Goal: Obtain resource: Obtain resource

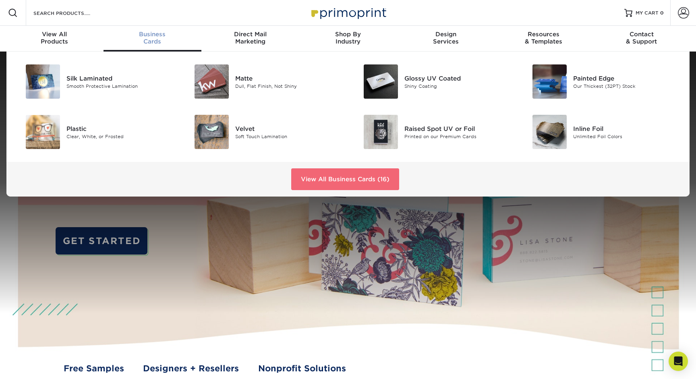
click at [356, 176] on link "View All Business Cards (16)" at bounding box center [345, 179] width 108 height 22
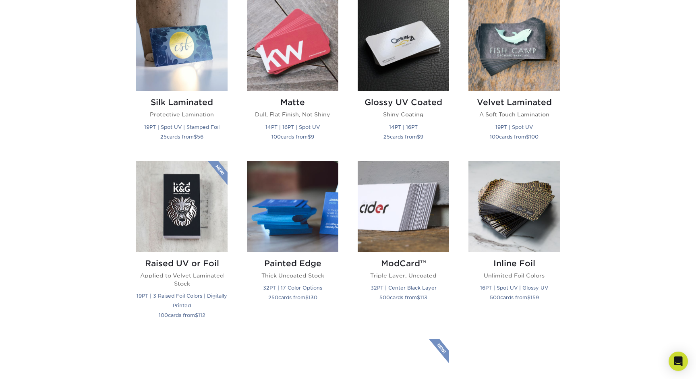
scroll to position [415, 0]
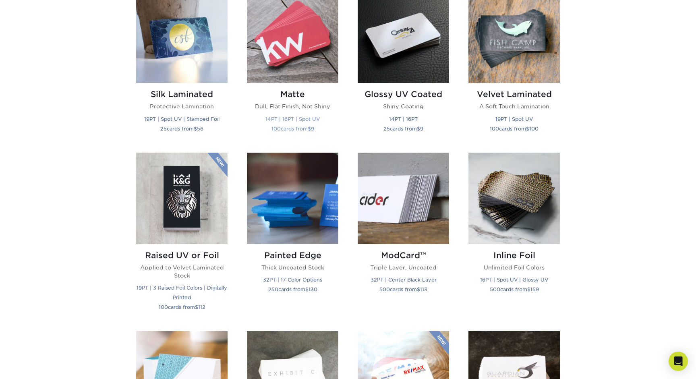
click at [287, 45] on img at bounding box center [292, 37] width 91 height 91
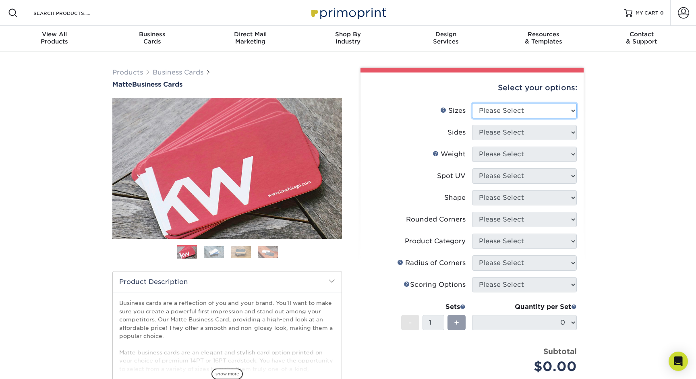
click at [524, 113] on select "Please Select 1.5" x 3.5" - Mini 1.75" x 3.5" - Mini 2" x 2" - Square 2" x 3" -…" at bounding box center [524, 110] width 105 height 15
select select "2.00x2.00"
click at [472, 103] on select "Please Select 1.5" x 3.5" - Mini 1.75" x 3.5" - Mini 2" x 2" - Square 2" x 3" -…" at bounding box center [524, 110] width 105 height 15
click at [552, 139] on select "Please Select Print Both Sides Print Front Only" at bounding box center [524, 132] width 105 height 15
select select "13abbda7-1d64-4f25-8bb2-c179b224825d"
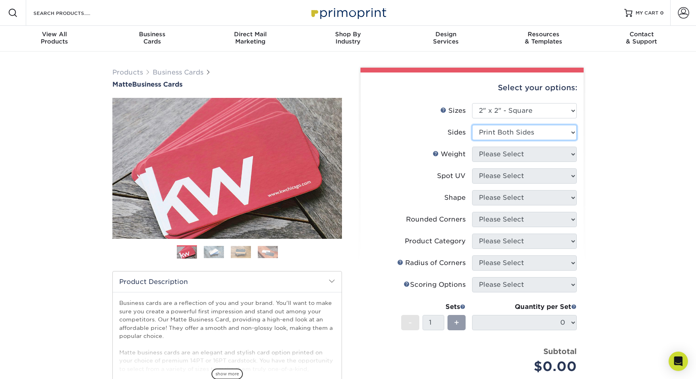
click at [472, 125] on select "Please Select Print Both Sides Print Front Only" at bounding box center [524, 132] width 105 height 15
click at [531, 155] on select "Please Select 14PT 16PT" at bounding box center [524, 154] width 105 height 15
select select "14PT"
click at [472, 147] on select "Please Select 14PT 16PT" at bounding box center [524, 154] width 105 height 15
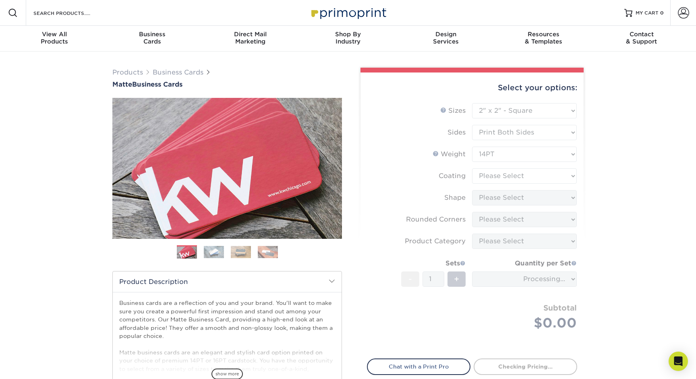
click at [519, 180] on form "Sizes Help Sizes Please Select 1.5" x 3.5" - Mini 1.75" x 3.5" - Mini 2" x 2" -…" at bounding box center [472, 226] width 210 height 246
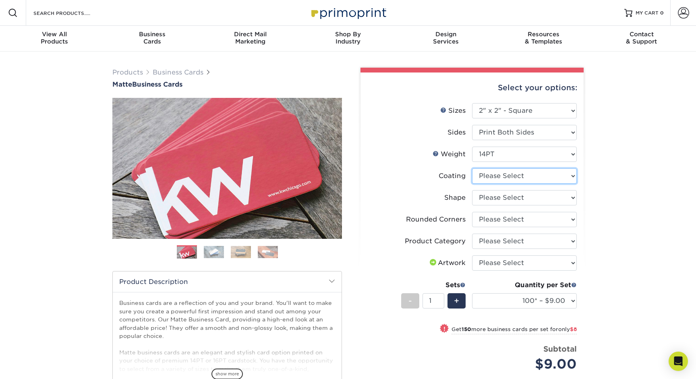
click at [526, 173] on select at bounding box center [524, 175] width 105 height 15
select select "121bb7b5-3b4d-429f-bd8d-bbf80e953313"
click at [472, 168] on select at bounding box center [524, 175] width 105 height 15
select select "-1"
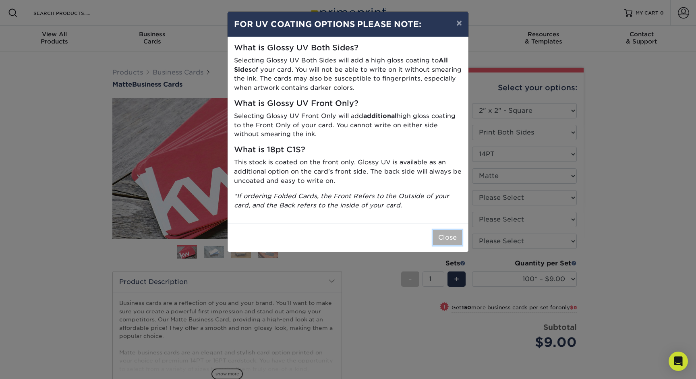
click at [449, 239] on button "Close" at bounding box center [447, 237] width 29 height 15
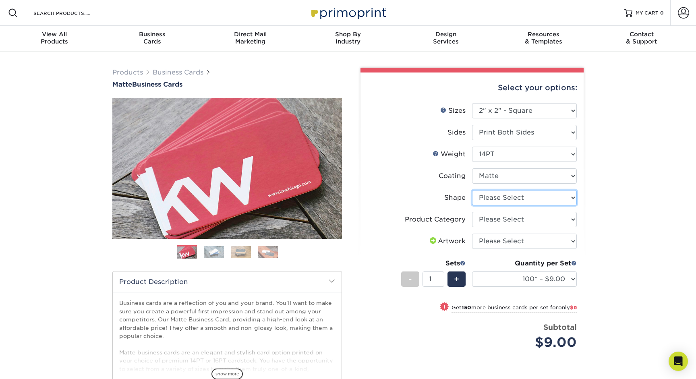
click at [516, 202] on select "Please Select Standard" at bounding box center [524, 197] width 105 height 15
select select "standard"
click at [472, 190] on select "Please Select Standard" at bounding box center [524, 197] width 105 height 15
select select "-1"
click at [508, 219] on select "Please Select Business Cards" at bounding box center [524, 219] width 105 height 15
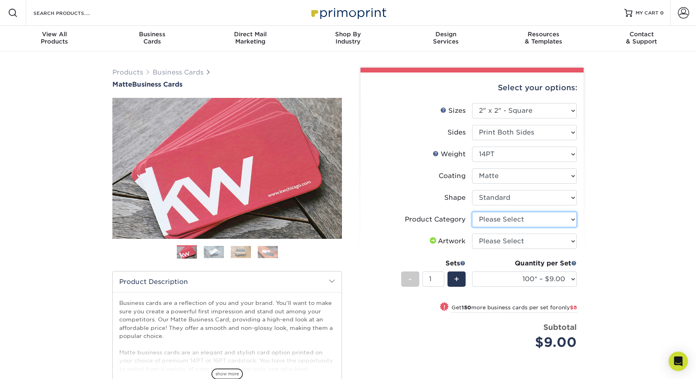
select select "3b5148f1-0588-4f88-a218-97bcfdce65c1"
click at [472, 212] on select "Please Select Business Cards" at bounding box center [524, 219] width 105 height 15
click at [502, 241] on select "Please Select I will upload files I need a design - $100" at bounding box center [524, 240] width 105 height 15
select select "upload"
click at [472, 233] on select "Please Select I will upload files I need a design - $100" at bounding box center [524, 240] width 105 height 15
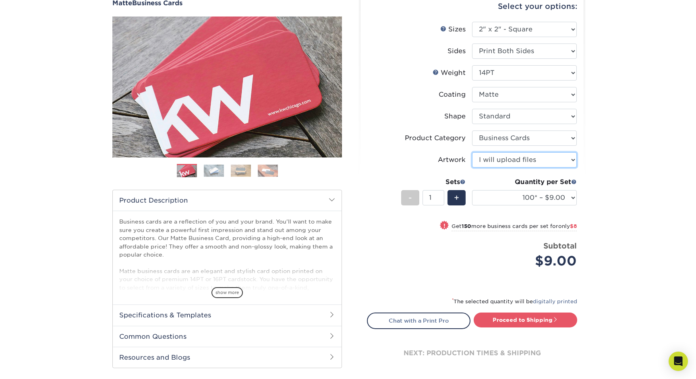
scroll to position [92, 0]
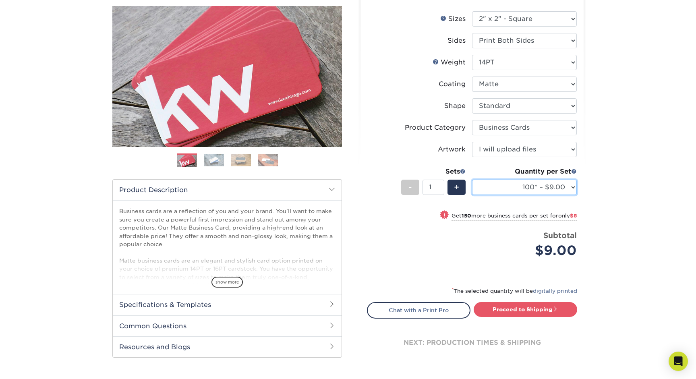
click at [570, 190] on select "100* – $9.00 250* – $17.00 500 – $33.00 1000 – $47.00 2500 – $101.00 5000 – $14…" at bounding box center [524, 187] width 105 height 15
select select "250* – $17.00"
click at [472, 180] on select "100* – $9.00 250* – $17.00 500 – $33.00 1000 – $47.00 2500 – $101.00 5000 – $14…" at bounding box center [524, 187] width 105 height 15
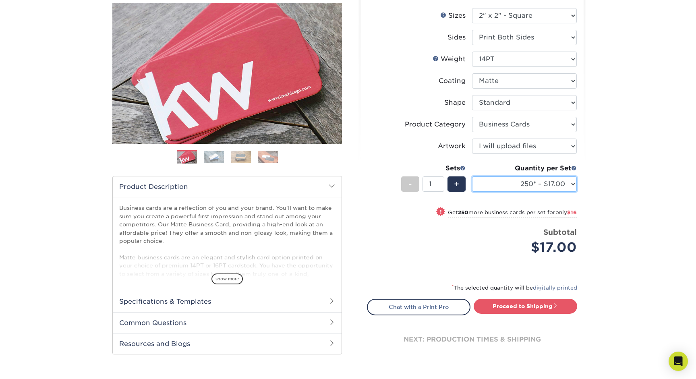
scroll to position [0, 0]
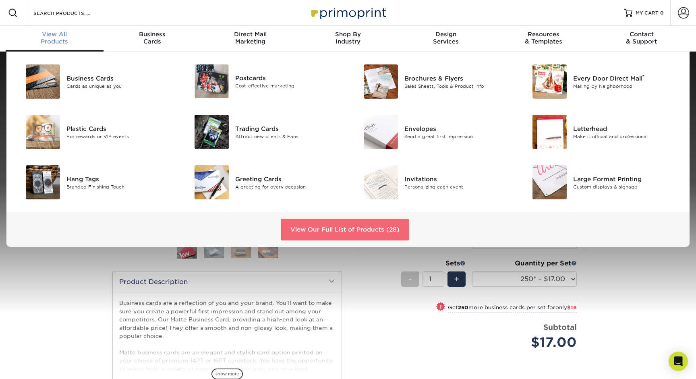
click at [363, 235] on link "View Our Full List of Products (28)" at bounding box center [345, 230] width 128 height 22
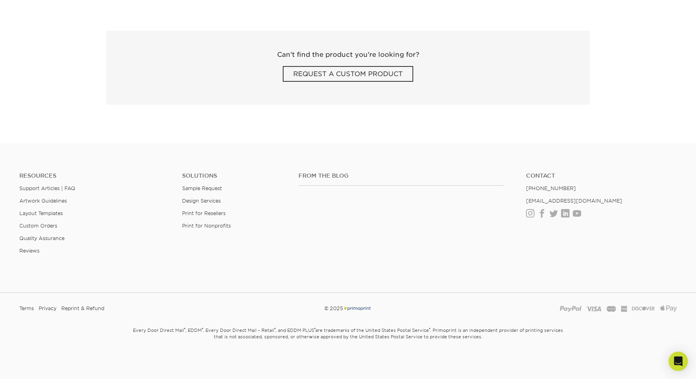
scroll to position [1372, 0]
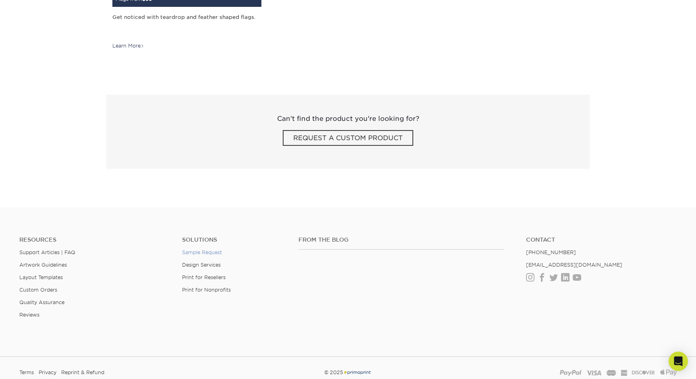
click at [201, 252] on link "Sample Request" at bounding box center [202, 252] width 40 height 6
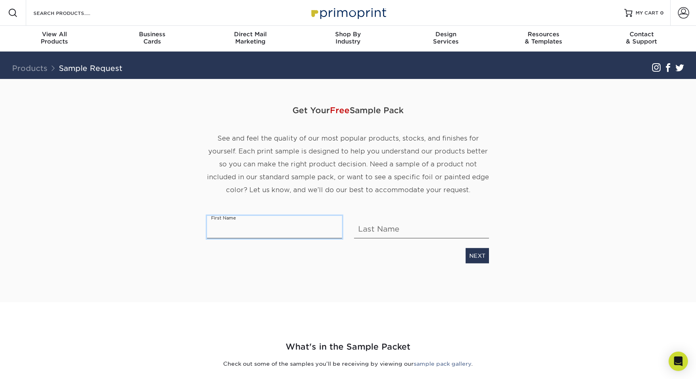
click at [255, 233] on input "text" at bounding box center [274, 227] width 135 height 23
type input "[PERSON_NAME]"
click at [483, 255] on link "NEXT" at bounding box center [476, 255] width 23 height 15
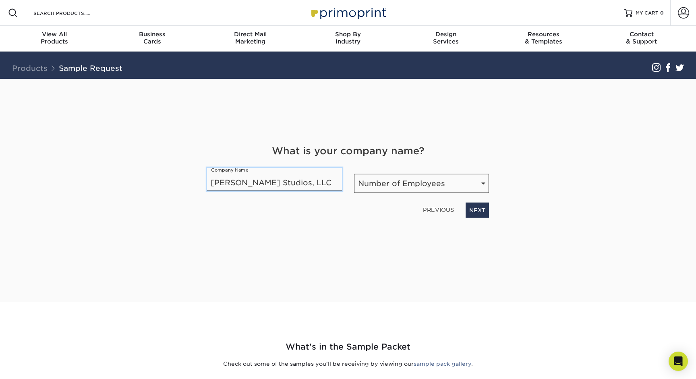
type input "Kirsten Lynne Studios, LLC"
click at [392, 188] on select "Number of Employees Self-employed 1-10 employees 11-50 employees 51-200 employe…" at bounding box center [421, 183] width 135 height 19
select select "Self-employed"
click at [354, 174] on select "Number of Employees Self-employed 1-10 employees 11-50 employees 51-200 employe…" at bounding box center [421, 183] width 135 height 19
click at [479, 210] on link "NEXT" at bounding box center [476, 209] width 23 height 15
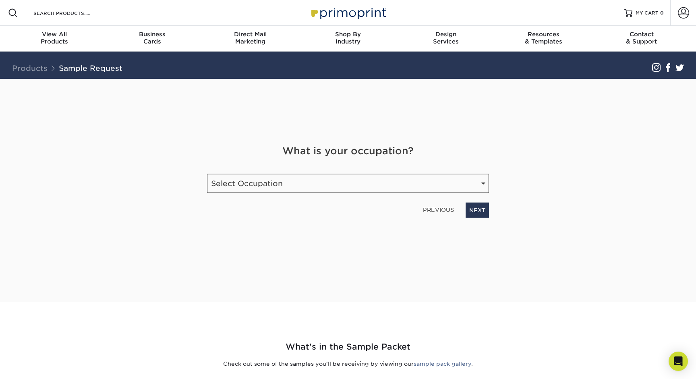
click at [260, 173] on div "Occupation Select Occupation Agency Automotive Blogger Cleaning Services Constr…" at bounding box center [348, 180] width 294 height 25
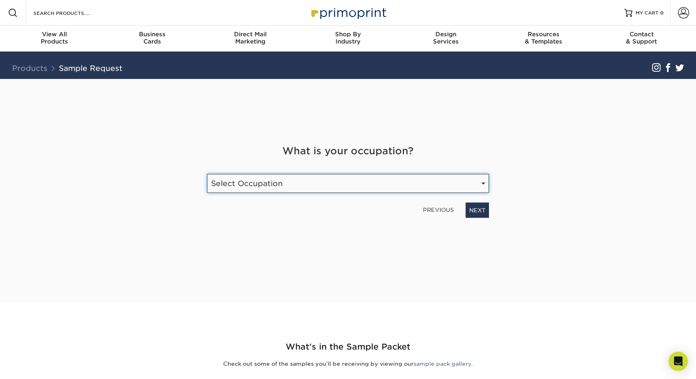
click at [261, 183] on select "Select Occupation Agency Automotive Blogger Cleaning Services Construction Educ…" at bounding box center [348, 183] width 282 height 19
select select "Graphic Designer / Freelance"
click at [207, 174] on select "Select Occupation Agency Automotive Blogger Cleaning Services Construction Educ…" at bounding box center [348, 183] width 282 height 19
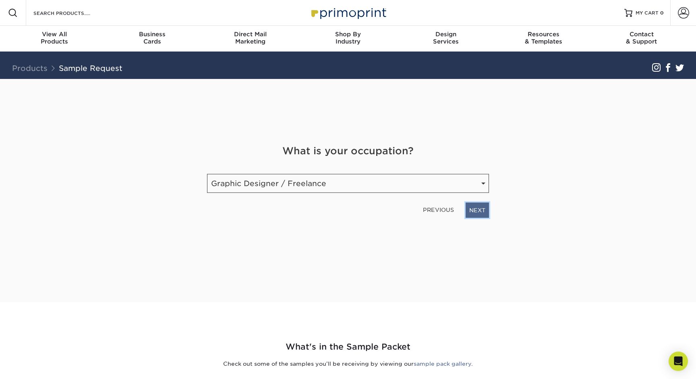
click at [476, 212] on link "NEXT" at bounding box center [476, 209] width 23 height 15
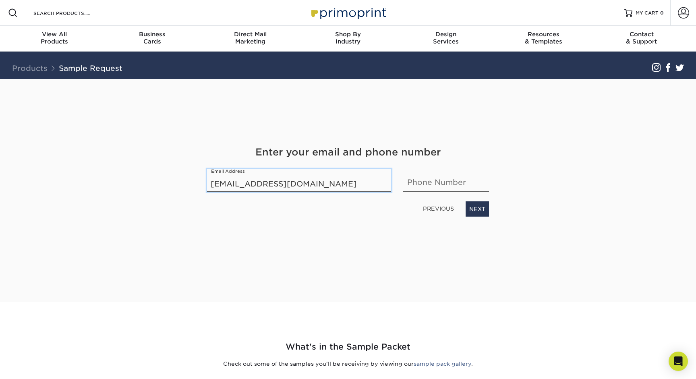
type input "kirstenlynnestudios@gmail.com"
type input "9376543936"
click at [480, 210] on link "NEXT" at bounding box center [476, 208] width 23 height 15
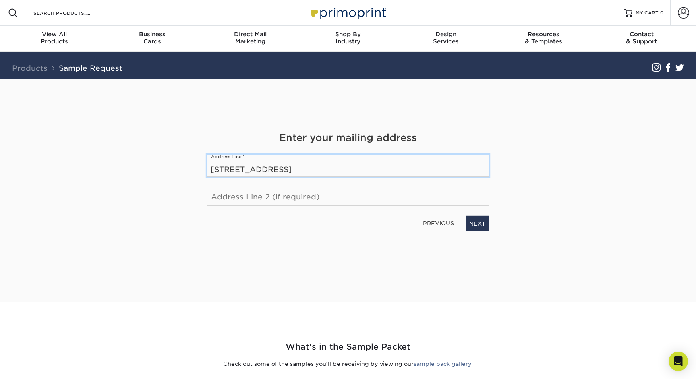
type input "7500 Amiens Lane"
type input "Apartment B"
click at [380, 255] on div "Get Your Free Sample Pack See and feel the quality of our most popular products…" at bounding box center [348, 181] width 282 height 204
click at [481, 227] on link "NEXT" at bounding box center [476, 223] width 23 height 15
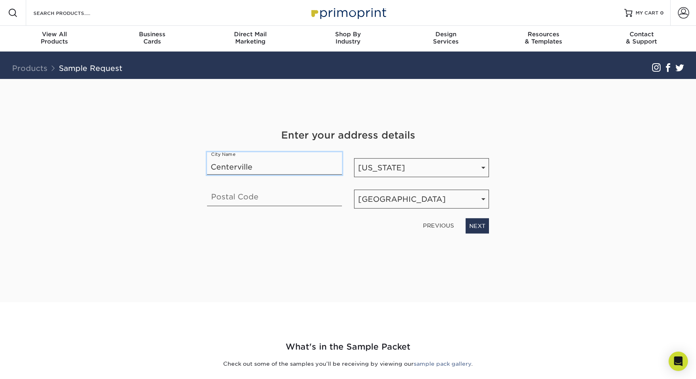
type input "Centerville"
type input "45459"
click at [491, 273] on div "Get Your Free Sample Pack See and feel the quality of our most popular products…" at bounding box center [347, 190] width 471 height 223
click at [482, 231] on link "NEXT" at bounding box center [476, 225] width 23 height 15
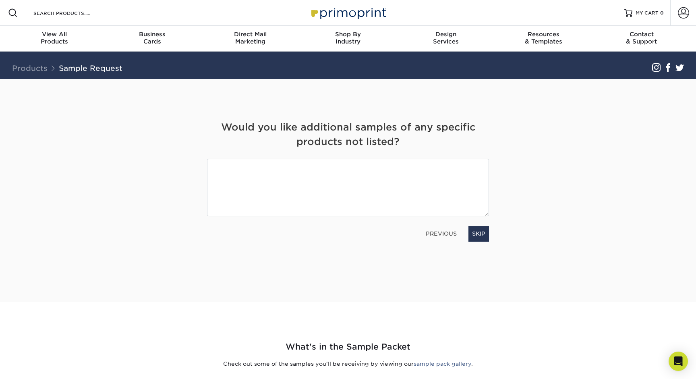
click at [173, 229] on div "Get Your Free Sample Pack See and feel the quality of our most popular products…" at bounding box center [347, 190] width 471 height 223
click at [483, 233] on link "SKIP" at bounding box center [478, 233] width 21 height 15
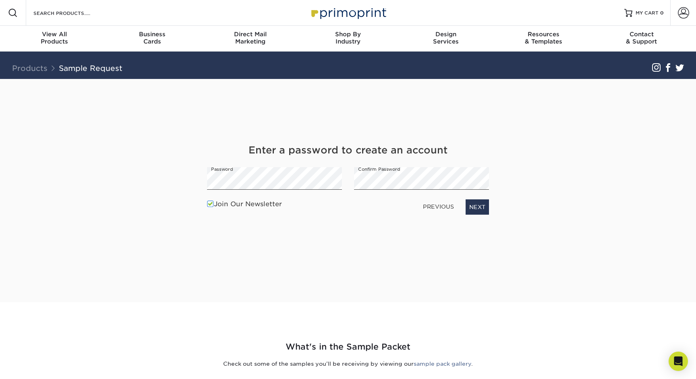
click at [209, 205] on span at bounding box center [210, 204] width 7 height 8
click at [0, 0] on input "Join Our Newsletter" at bounding box center [0, 0] width 0 height 0
click at [484, 206] on link "NEXT" at bounding box center [476, 206] width 23 height 15
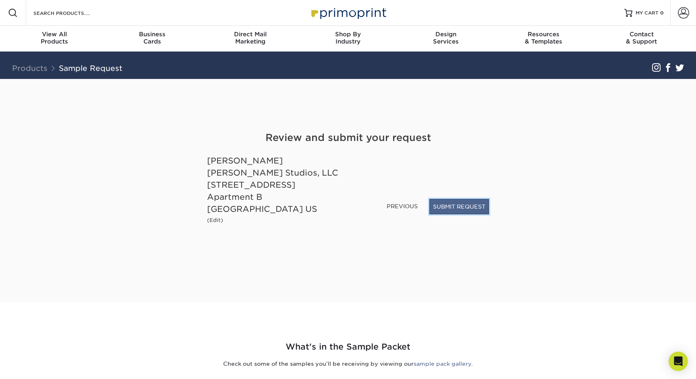
click at [459, 210] on button "SUBMIT REQUEST" at bounding box center [459, 206] width 60 height 15
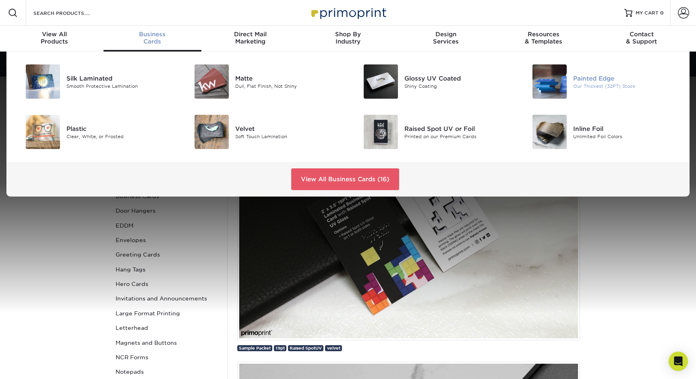
click at [619, 81] on div "Painted Edge" at bounding box center [626, 78] width 107 height 9
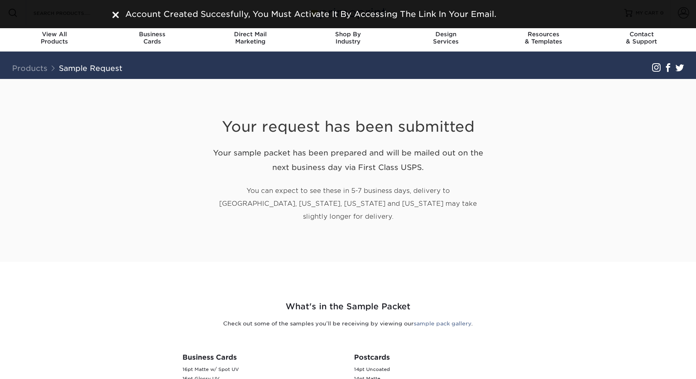
click at [164, 182] on div "Your request has been submitted Your sample packet has been prepared and will b…" at bounding box center [347, 170] width 471 height 183
click at [111, 13] on div "Account Created Succesfully, You Must Activate It By Accessing The Link In Your…" at bounding box center [347, 14] width 483 height 12
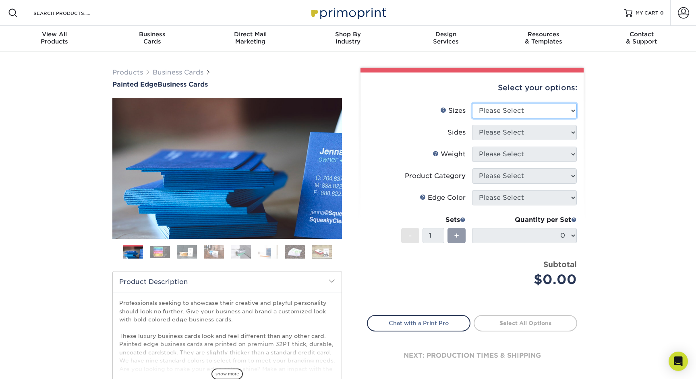
click at [548, 111] on select "Please Select 2" x 3.5" - Standard 2.125" x 3.375" - European 2.5" x 2.5" - Squ…" at bounding box center [524, 110] width 105 height 15
select select "2.50x2.50"
click at [472, 103] on select "Please Select 2" x 3.5" - Standard 2.125" x 3.375" - European 2.5" x 2.5" - Squ…" at bounding box center [524, 110] width 105 height 15
click at [542, 134] on select "Please Select Print Both Sides Print Front Only" at bounding box center [524, 132] width 105 height 15
click at [472, 125] on select "Please Select Print Both Sides Print Front Only" at bounding box center [524, 132] width 105 height 15
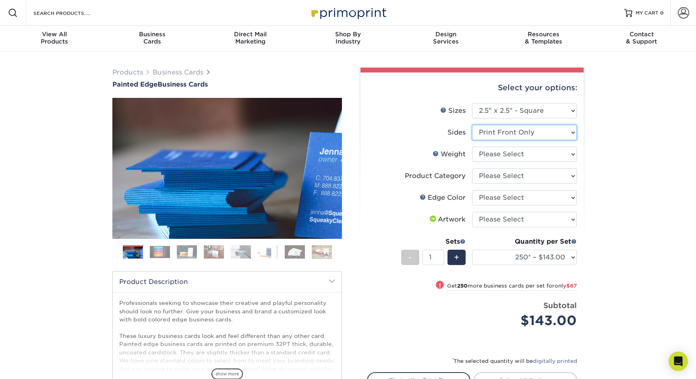
click at [537, 132] on select "Please Select Print Both Sides Print Front Only" at bounding box center [524, 132] width 105 height 15
select select "13abbda7-1d64-4f25-8bb2-c179b224825d"
click at [472, 125] on select "Please Select Print Both Sides Print Front Only" at bounding box center [524, 132] width 105 height 15
click at [529, 155] on select "Please Select 32PTUC" at bounding box center [524, 154] width 105 height 15
select select "32PTUC"
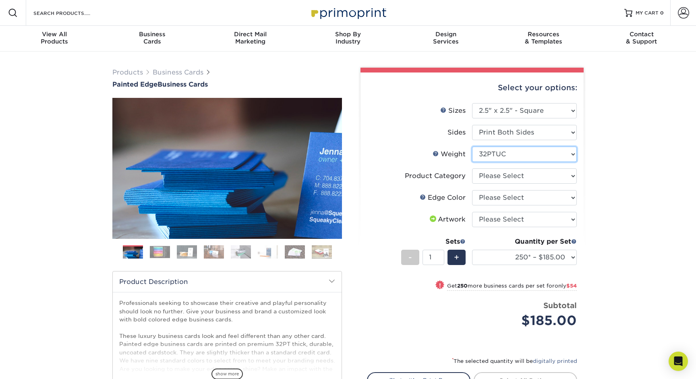
click at [472, 147] on select "Please Select 32PTUC" at bounding box center [524, 154] width 105 height 15
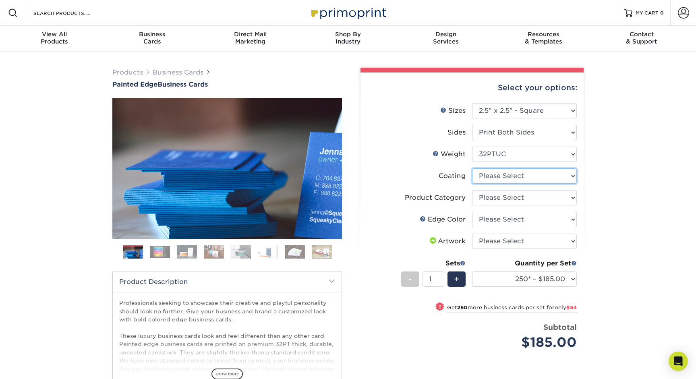
click at [525, 175] on select at bounding box center [524, 175] width 105 height 15
select select "3e7618de-abca-4bda-9f97-8b9129e913d8"
click at [472, 168] on select at bounding box center [524, 175] width 105 height 15
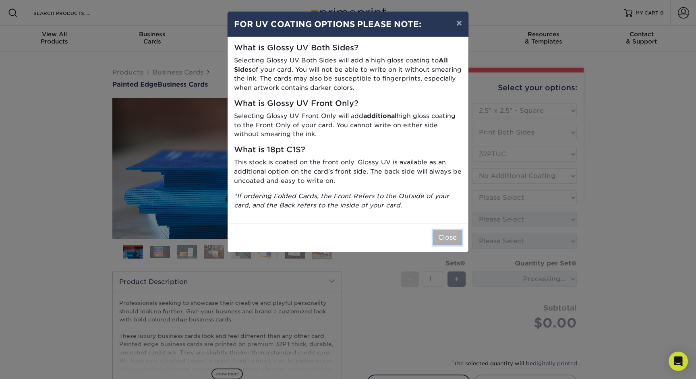
click at [446, 231] on button "Close" at bounding box center [447, 237] width 29 height 15
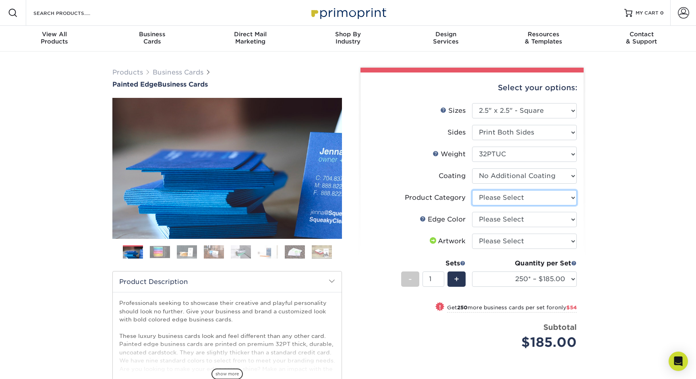
click at [517, 196] on select "Please Select Business Cards" at bounding box center [524, 197] width 105 height 15
select select "3b5148f1-0588-4f88-a218-97bcfdce65c1"
click at [472, 190] on select "Please Select Business Cards" at bounding box center [524, 197] width 105 height 15
click at [514, 222] on select "Please Select Charcoal Black Brown Blue Pearlescent Blue Pearlescent Gold Pearl…" at bounding box center [524, 219] width 105 height 15
click at [506, 241] on select "Please Select I will upload files I need a design - $100" at bounding box center [524, 240] width 105 height 15
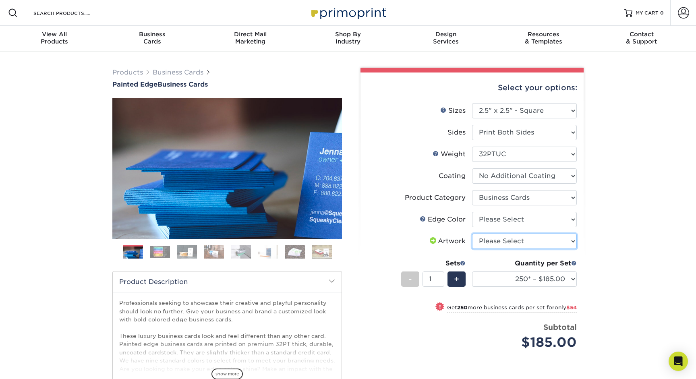
select select "upload"
click at [472, 233] on select "Please Select I will upload files I need a design - $100" at bounding box center [524, 240] width 105 height 15
click at [551, 282] on select "250* – $185.00 500* – $239.00 1000* – $339.00" at bounding box center [524, 278] width 105 height 15
click at [186, 75] on link "Business Cards" at bounding box center [178, 72] width 51 height 8
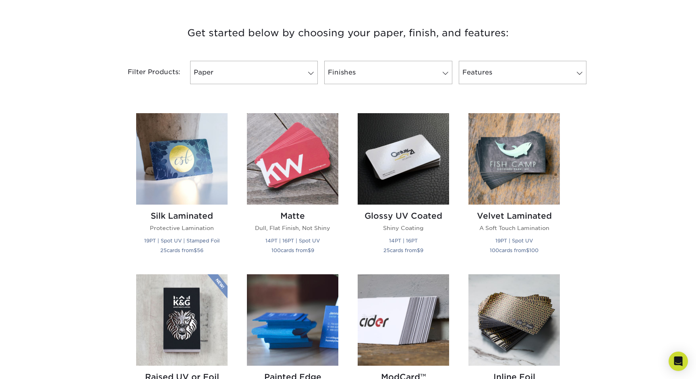
scroll to position [294, 0]
click at [290, 69] on link "Paper" at bounding box center [254, 71] width 128 height 23
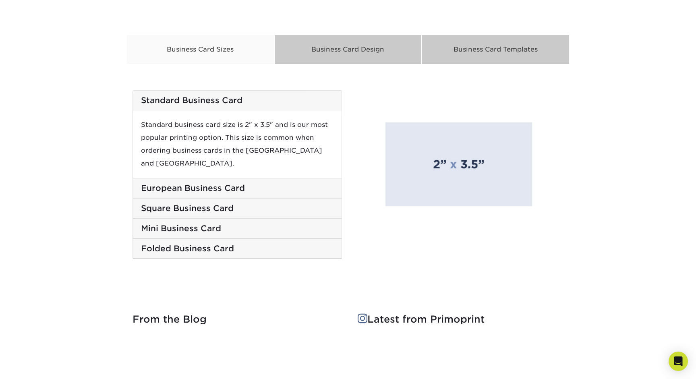
scroll to position [1319, 0]
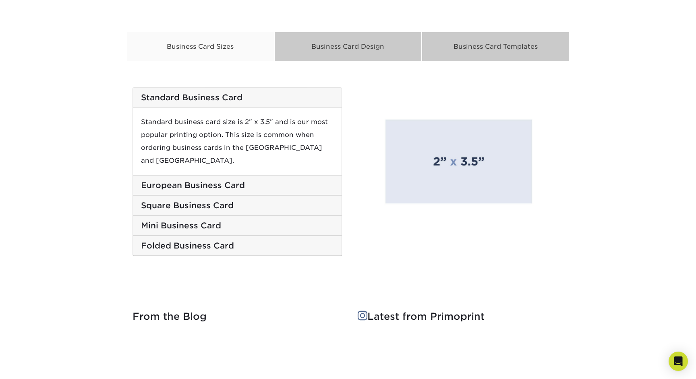
click at [202, 180] on h5 "European Business Card" at bounding box center [237, 185] width 192 height 10
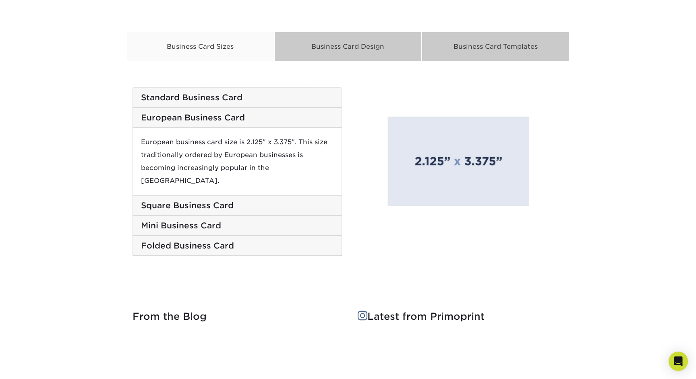
click at [203, 200] on h5 "Square Business Card" at bounding box center [237, 205] width 192 height 10
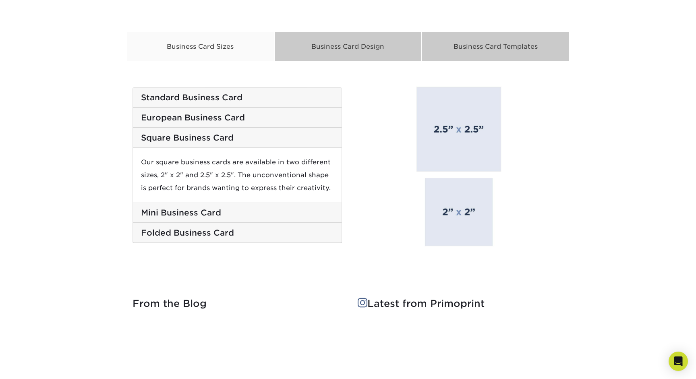
click at [181, 210] on h5 "Mini Business Card" at bounding box center [237, 213] width 192 height 10
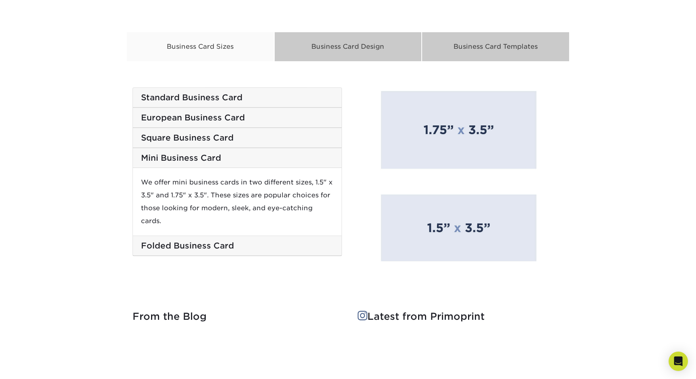
click at [184, 241] on h5 "Folded Business Card" at bounding box center [237, 246] width 192 height 10
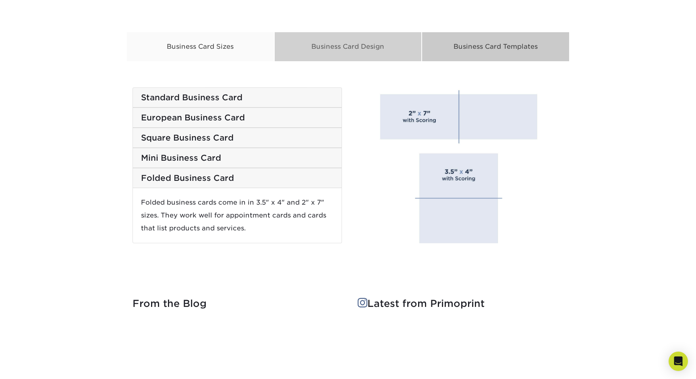
click at [343, 49] on div "Business Card Design" at bounding box center [348, 47] width 148 height 30
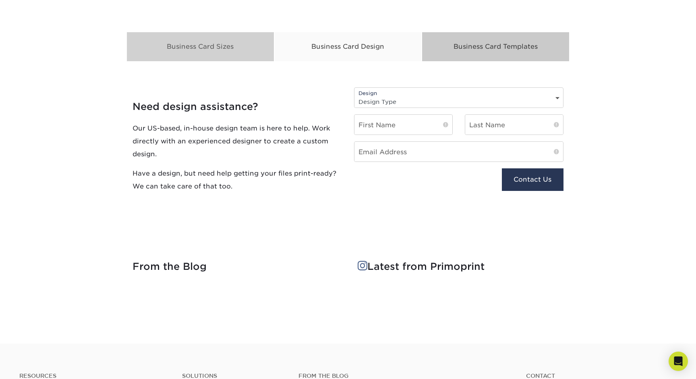
click at [211, 52] on div "Business Card Sizes" at bounding box center [200, 47] width 148 height 30
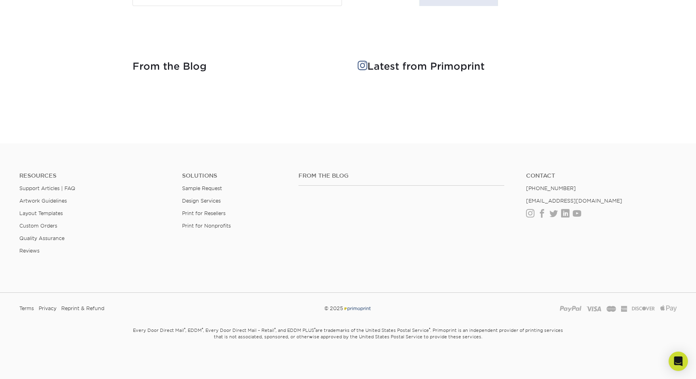
scroll to position [0, 0]
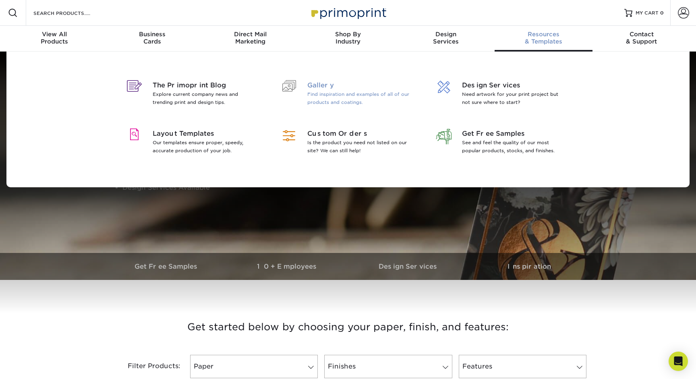
click at [333, 91] on p "Find inspiration and examples of all of our products and coatings." at bounding box center [359, 98] width 104 height 16
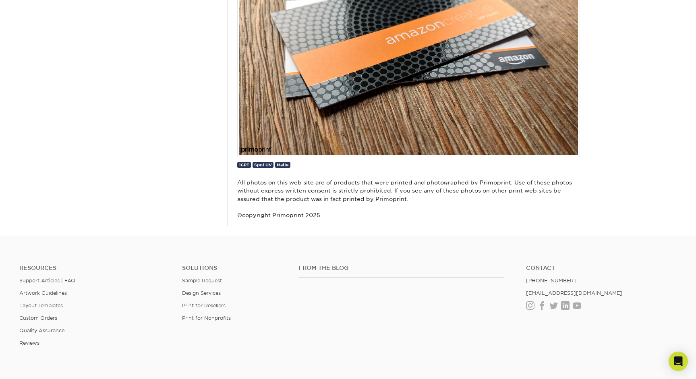
scroll to position [3709, 0]
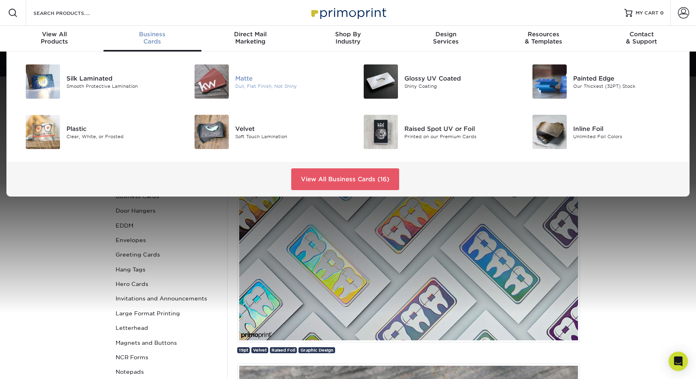
click at [234, 79] on div at bounding box center [207, 81] width 56 height 34
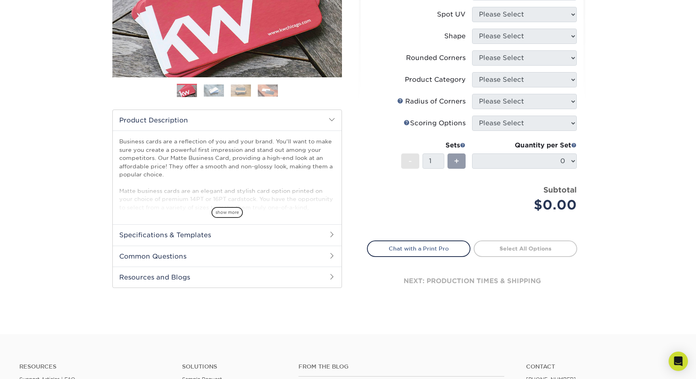
scroll to position [167, 0]
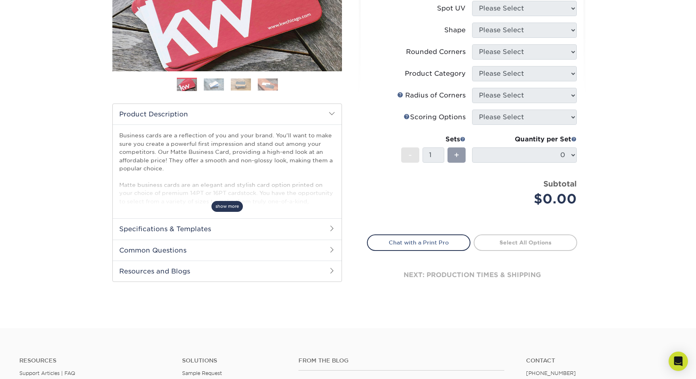
click at [225, 207] on span "show more" at bounding box center [226, 206] width 31 height 11
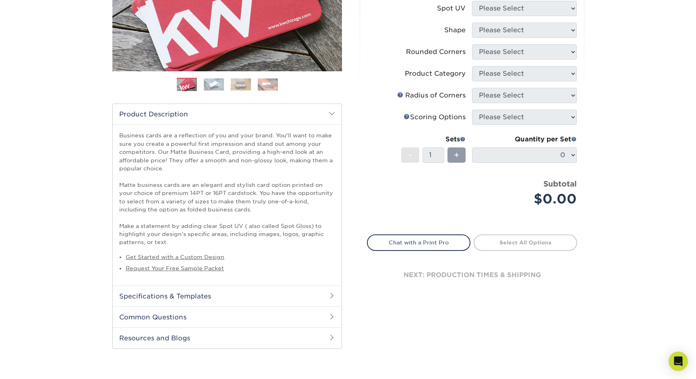
click at [154, 309] on h2 "Common Questions" at bounding box center [227, 316] width 229 height 21
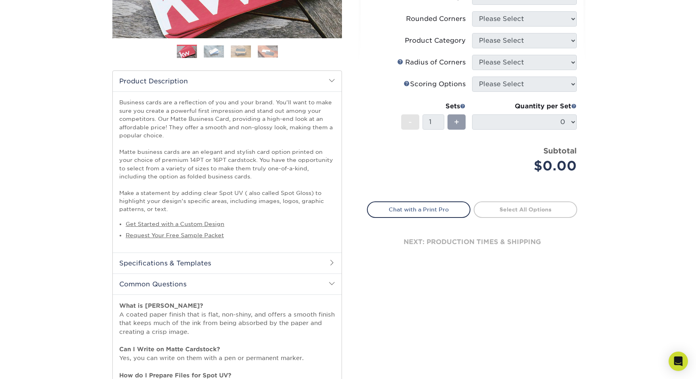
scroll to position [0, 0]
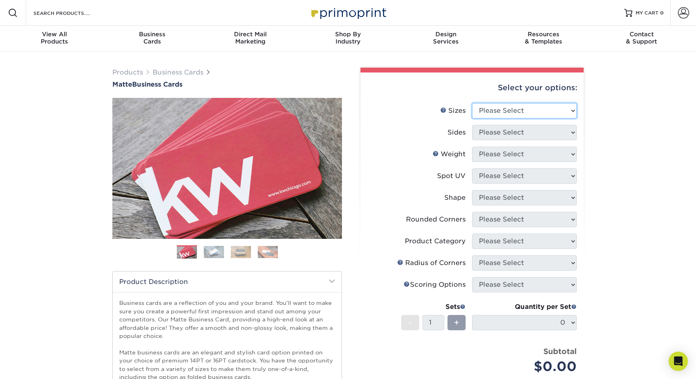
click at [482, 113] on select "Please Select 1.5" x 3.5" - Mini 1.75" x 3.5" - Mini 2" x 2" - Square 2" x 3" -…" at bounding box center [524, 110] width 105 height 15
select select "2.00x2.00"
click at [472, 103] on select "Please Select 1.5" x 3.5" - Mini 1.75" x 3.5" - Mini 2" x 2" - Square 2" x 3" -…" at bounding box center [524, 110] width 105 height 15
click at [535, 136] on select "Please Select Print Both Sides Print Front Only" at bounding box center [524, 132] width 105 height 15
select select "13abbda7-1d64-4f25-8bb2-c179b224825d"
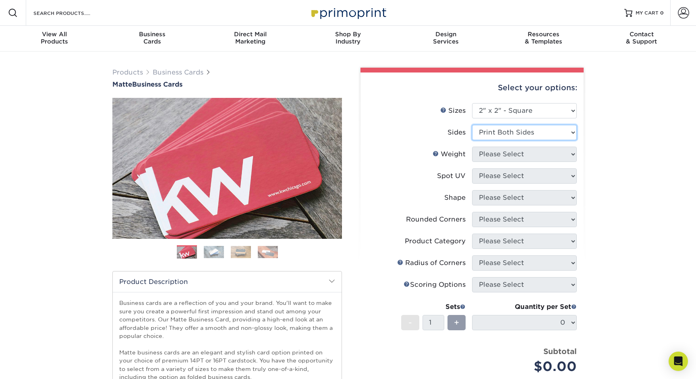
click at [472, 125] on select "Please Select Print Both Sides Print Front Only" at bounding box center [524, 132] width 105 height 15
click at [520, 155] on select "Please Select 14PT 16PT" at bounding box center [524, 154] width 105 height 15
select select "16PT"
click at [472, 147] on select "Please Select 14PT 16PT" at bounding box center [524, 154] width 105 height 15
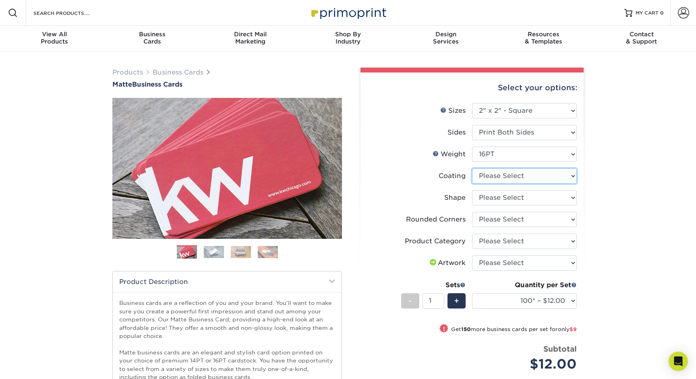
click at [512, 177] on select at bounding box center [524, 175] width 105 height 15
select select "121bb7b5-3b4d-429f-bd8d-bbf80e953313"
click at [472, 168] on select at bounding box center [524, 175] width 105 height 15
select select "-1"
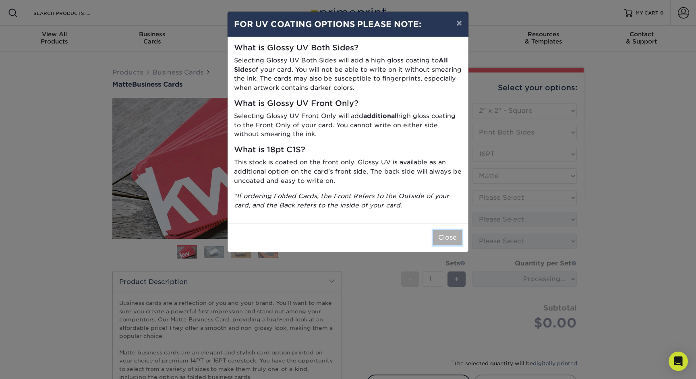
click at [445, 242] on button "Close" at bounding box center [447, 237] width 29 height 15
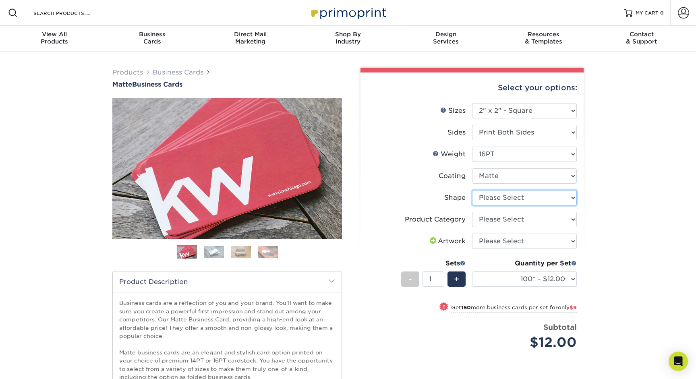
click at [513, 190] on select "Please Select Standard" at bounding box center [524, 197] width 105 height 15
select select "standard"
click at [472, 190] on select "Please Select Standard" at bounding box center [524, 197] width 105 height 15
select select "-1"
click at [507, 220] on select "Please Select Business Cards" at bounding box center [524, 219] width 105 height 15
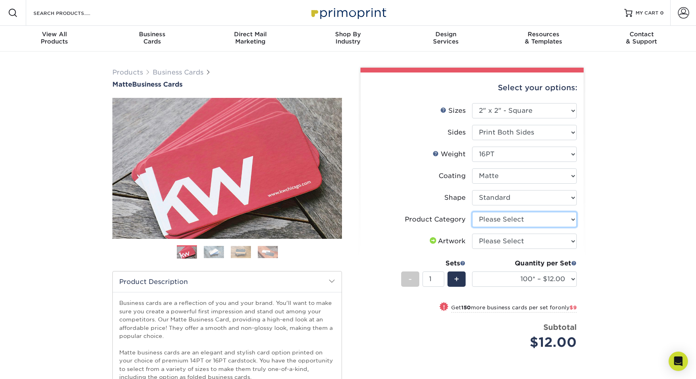
select select "3b5148f1-0588-4f88-a218-97bcfdce65c1"
click at [472, 212] on select "Please Select Business Cards" at bounding box center [524, 219] width 105 height 15
click at [507, 246] on select "Please Select I will upload files I need a design - $100" at bounding box center [524, 240] width 105 height 15
select select "upload"
click at [472, 233] on select "Please Select I will upload files I need a design - $100" at bounding box center [524, 240] width 105 height 15
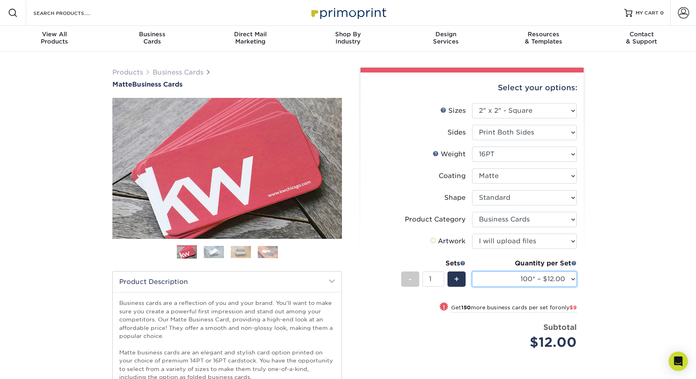
click at [529, 279] on select "100* – $12.00 250* – $21.00 500 – $42.00 1000 – $60.00 2500 – $129.00 5000 – $1…" at bounding box center [524, 278] width 105 height 15
select select "500 – $42.00"
click at [472, 271] on select "100* – $12.00 250* – $21.00 500 – $42.00 1000 – $60.00 2500 – $129.00 5000 – $1…" at bounding box center [524, 278] width 105 height 15
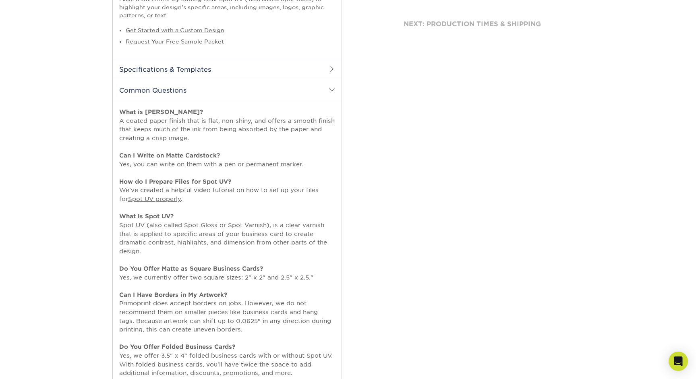
scroll to position [703, 0]
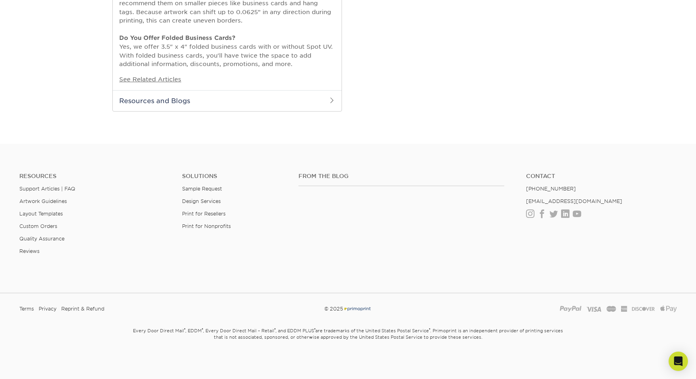
click at [36, 253] on link "Reviews" at bounding box center [29, 251] width 20 height 6
